Goal: Find specific page/section: Find specific page/section

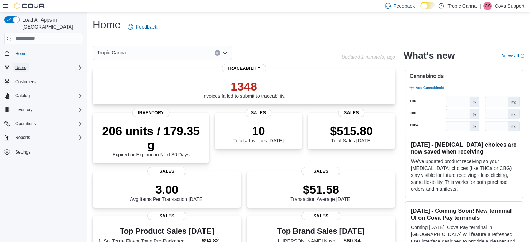
click at [20, 65] on span "Users" at bounding box center [20, 68] width 11 height 6
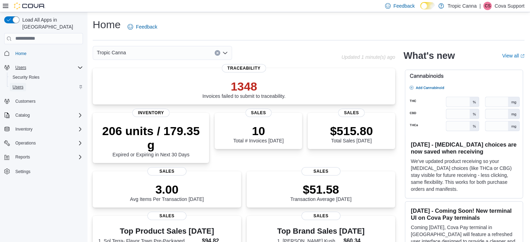
click at [17, 84] on span "Users" at bounding box center [18, 87] width 11 height 6
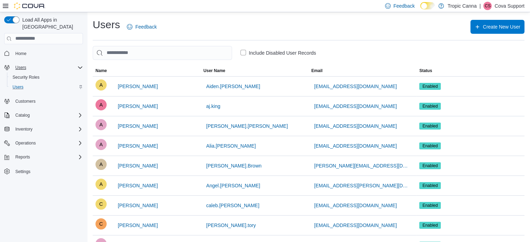
drag, startPoint x: 510, startPoint y: 5, endPoint x: 509, endPoint y: 14, distance: 8.5
click at [510, 6] on p "Cova Support" at bounding box center [510, 6] width 30 height 8
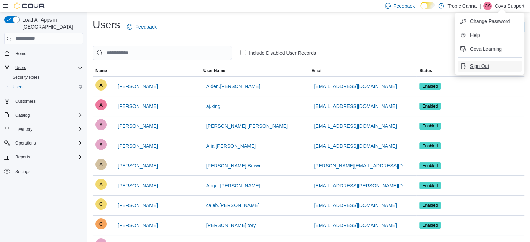
click at [486, 65] on span "Sign Out" at bounding box center [479, 66] width 19 height 7
